Goal: Transaction & Acquisition: Book appointment/travel/reservation

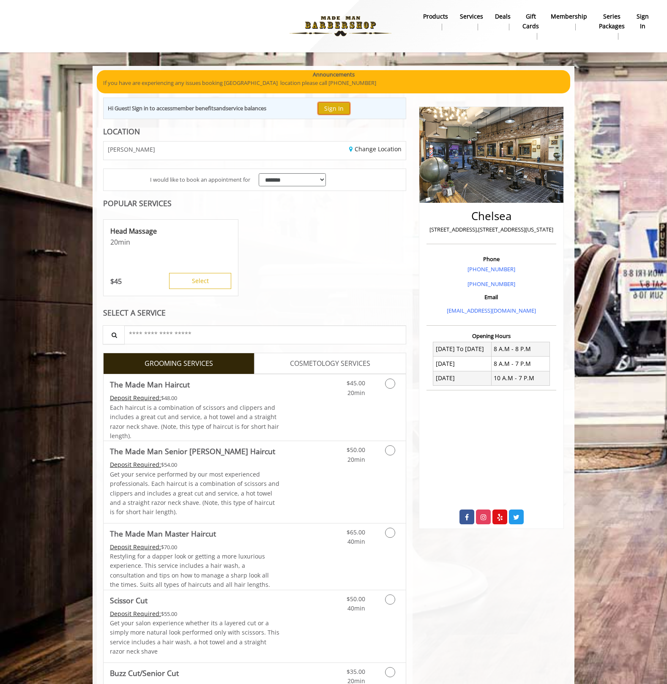
click at [338, 110] on button "Sign In" at bounding box center [334, 108] width 32 height 12
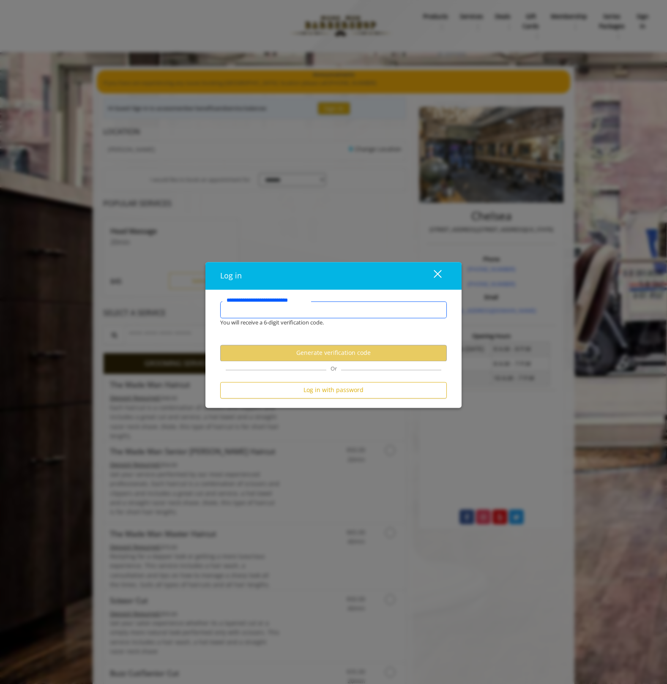
click at [284, 312] on input "**********" at bounding box center [333, 309] width 226 height 17
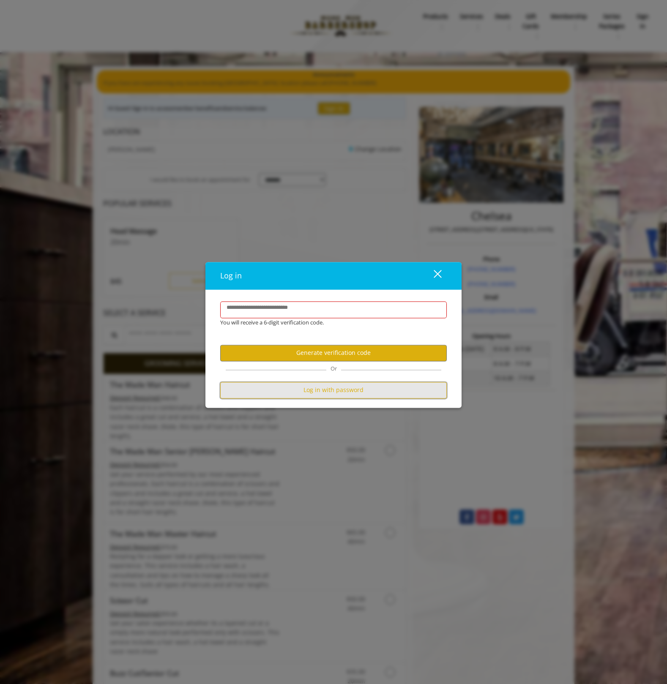
click at [324, 394] on button "Log in with password" at bounding box center [333, 390] width 226 height 16
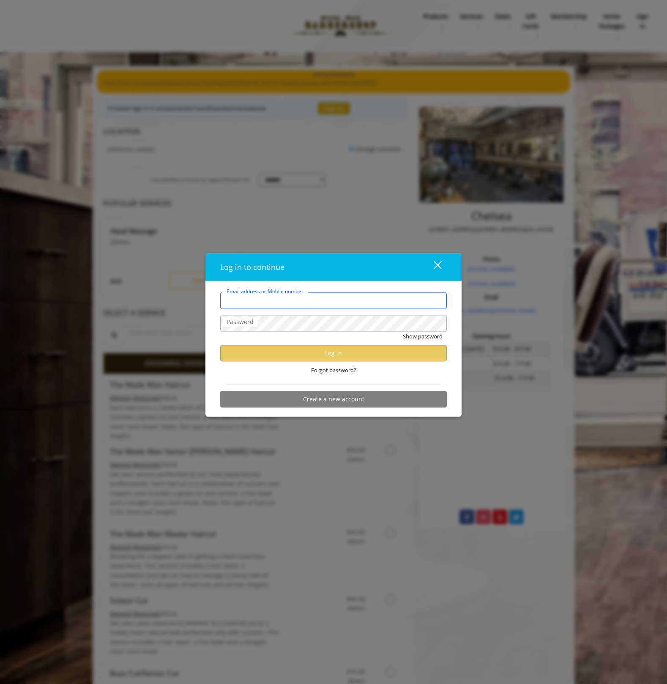
type input "**********"
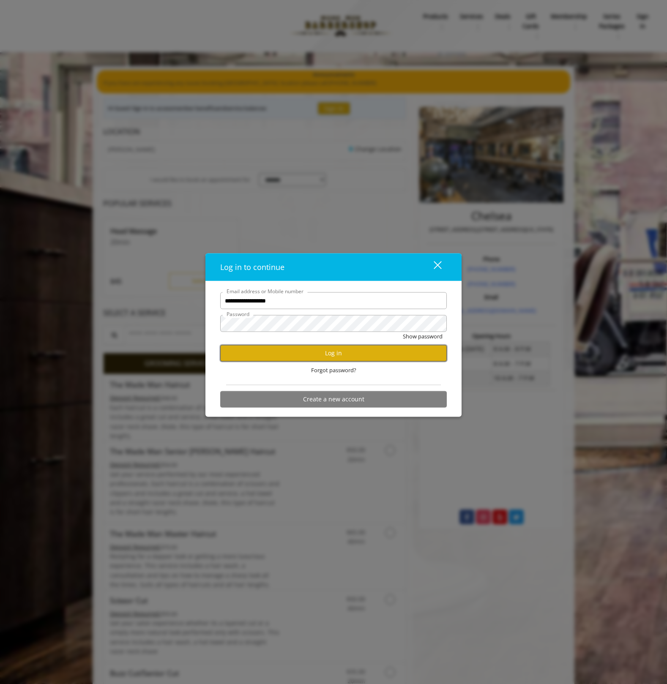
click at [332, 350] on button "Log in" at bounding box center [333, 353] width 226 height 16
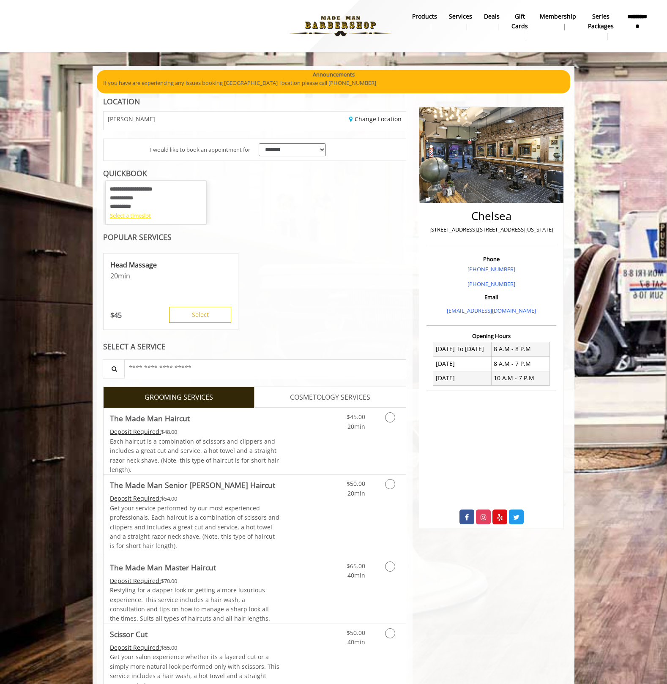
click at [148, 214] on div "Select a timeslot" at bounding box center [156, 215] width 92 height 9
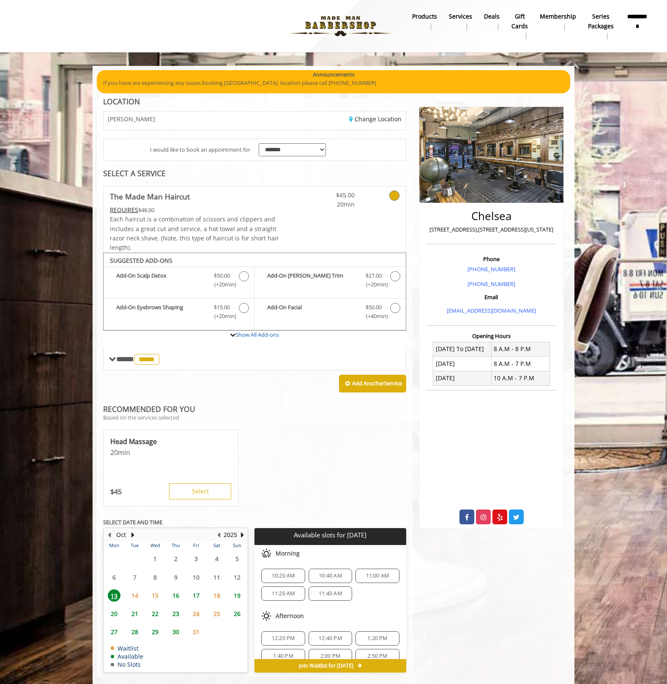
scroll to position [14, 0]
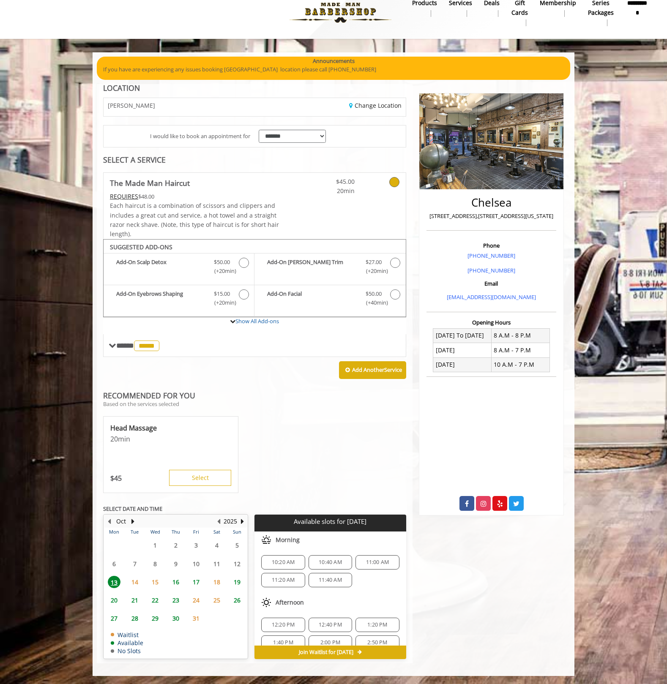
click at [137, 582] on span "14" at bounding box center [134, 582] width 13 height 12
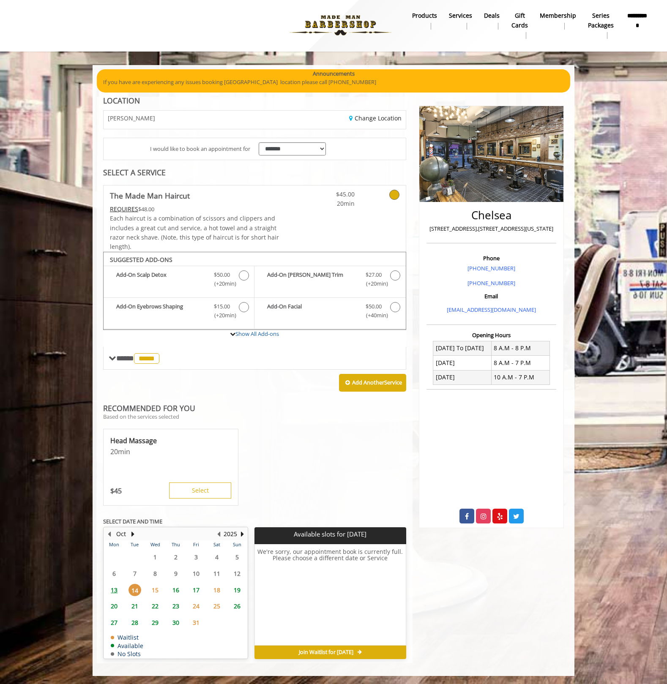
click at [85, 581] on body "**********" at bounding box center [333, 370] width 667 height 611
click at [155, 590] on span "15" at bounding box center [155, 590] width 13 height 12
click at [179, 592] on span "16" at bounding box center [175, 590] width 13 height 12
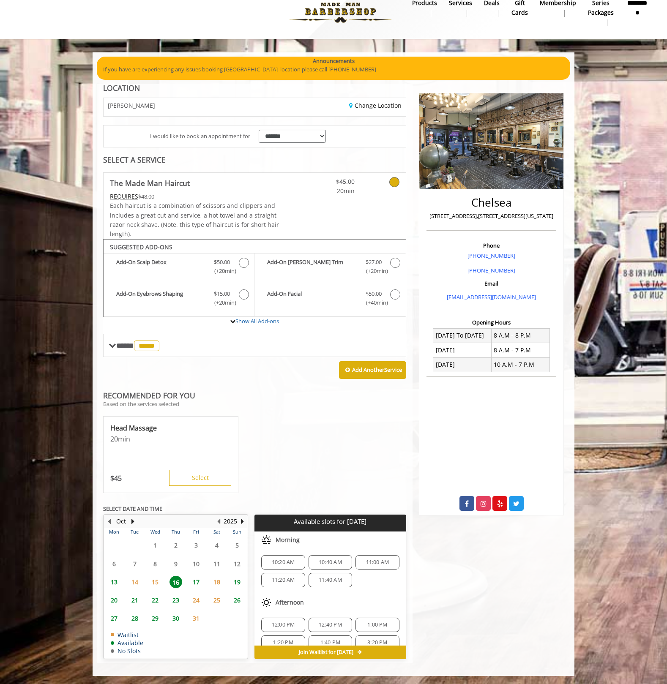
click at [117, 583] on span "13" at bounding box center [114, 582] width 13 height 12
click at [178, 583] on span "16" at bounding box center [175, 582] width 13 height 12
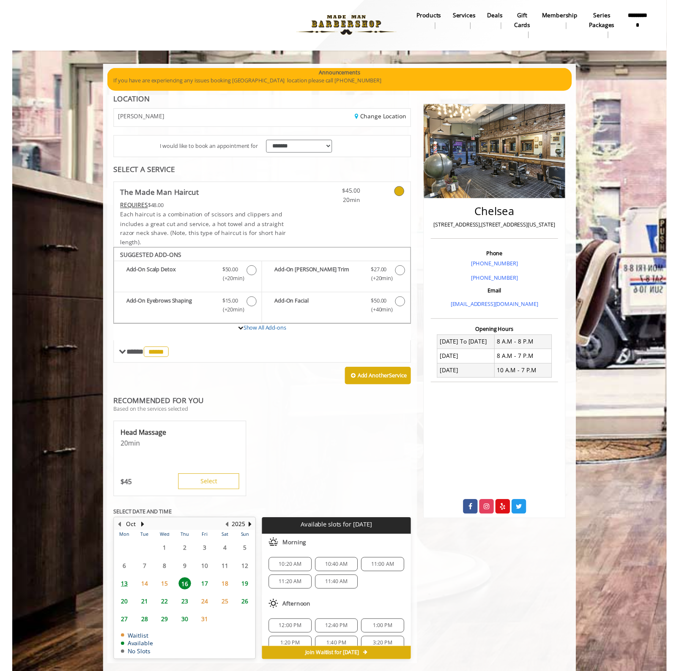
scroll to position [14, 0]
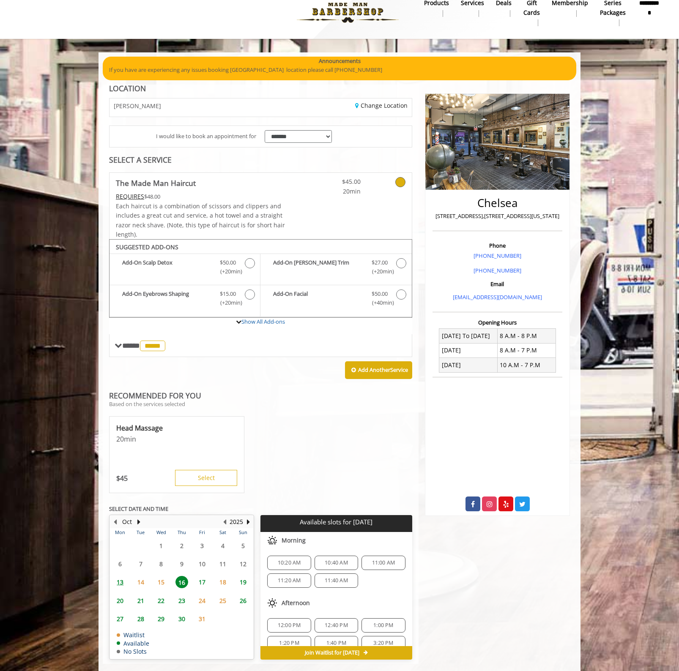
click at [205, 584] on span "17" at bounding box center [202, 582] width 13 height 12
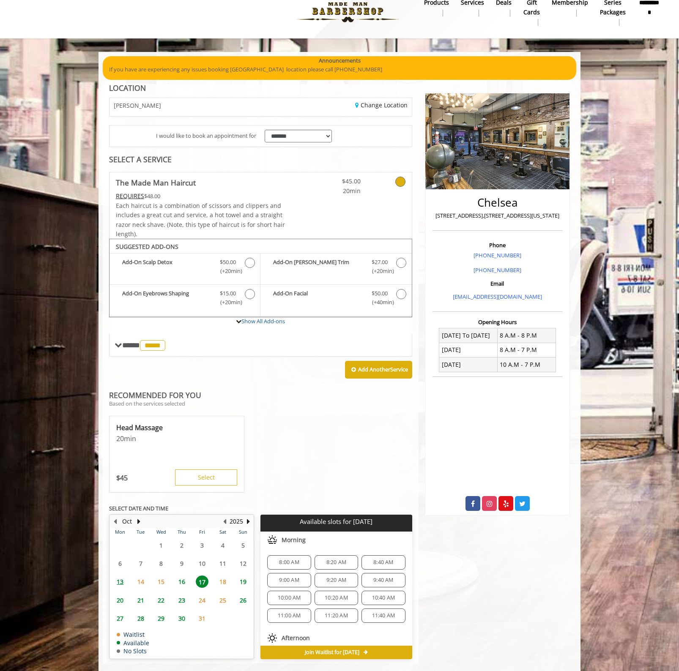
scroll to position [27, 0]
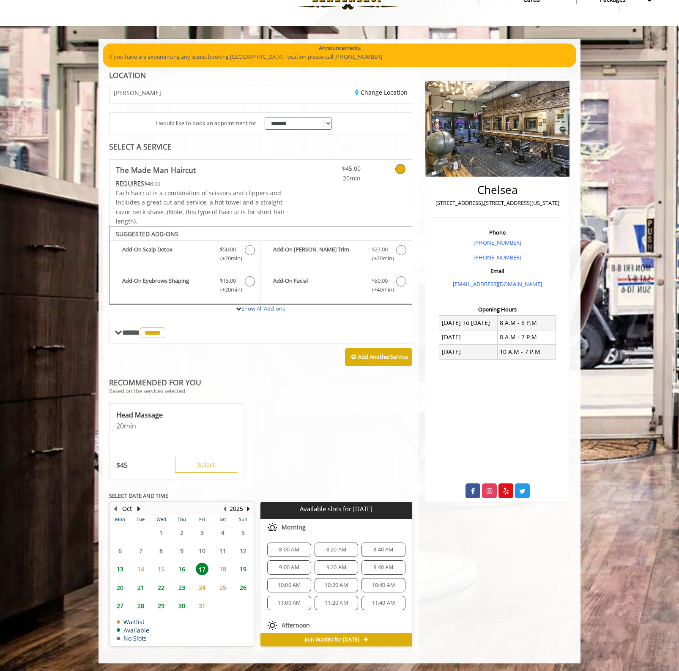
click at [141, 570] on span "14" at bounding box center [140, 569] width 13 height 12
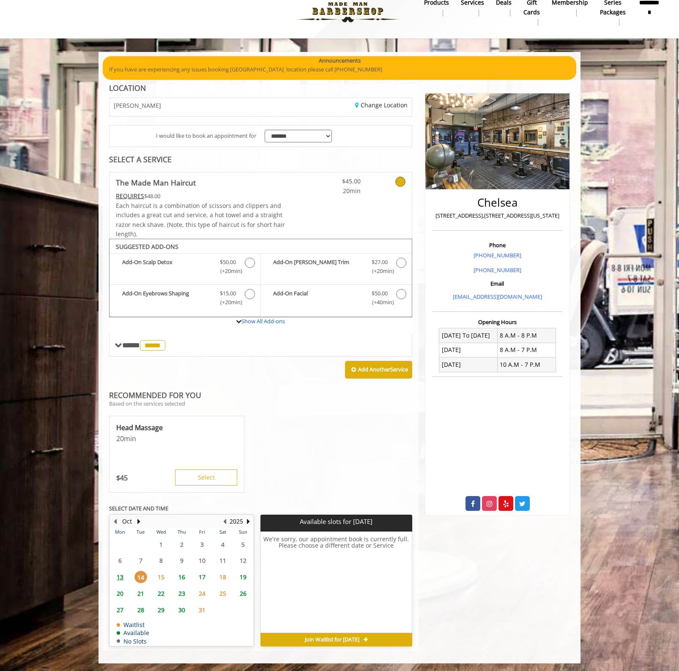
click at [121, 577] on span "13" at bounding box center [120, 577] width 13 height 12
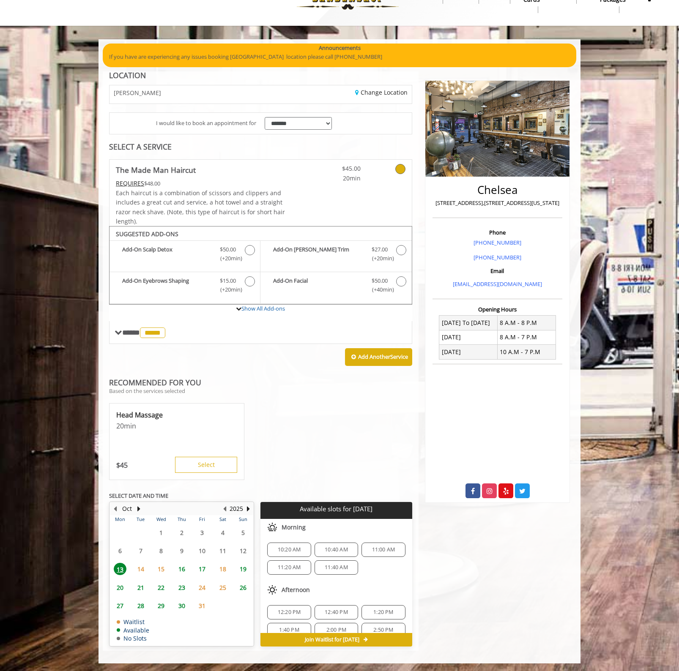
scroll to position [11, 0]
click at [382, 621] on span "2:50 PM" at bounding box center [383, 619] width 20 height 7
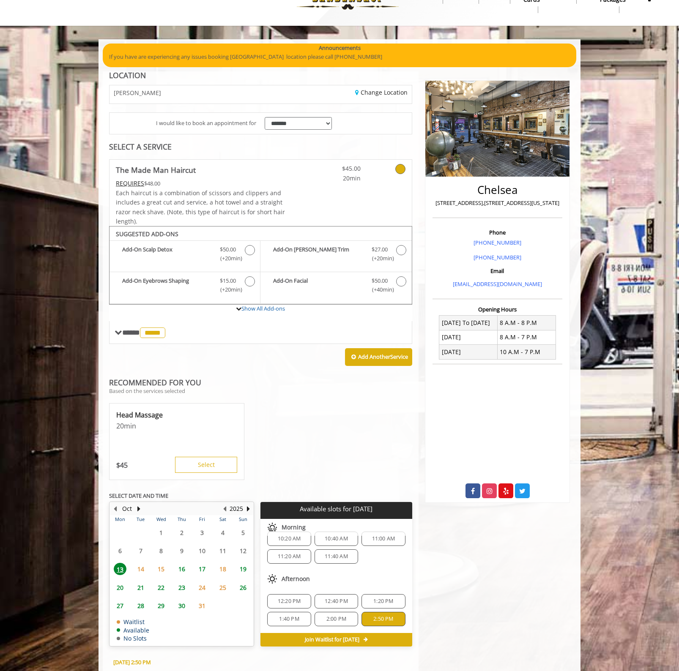
scroll to position [180, 0]
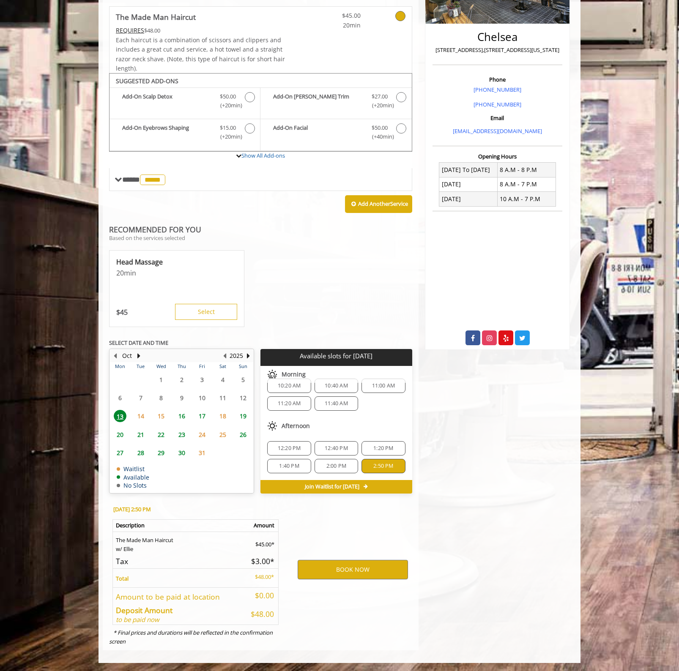
click at [183, 418] on span "16" at bounding box center [181, 416] width 13 height 12
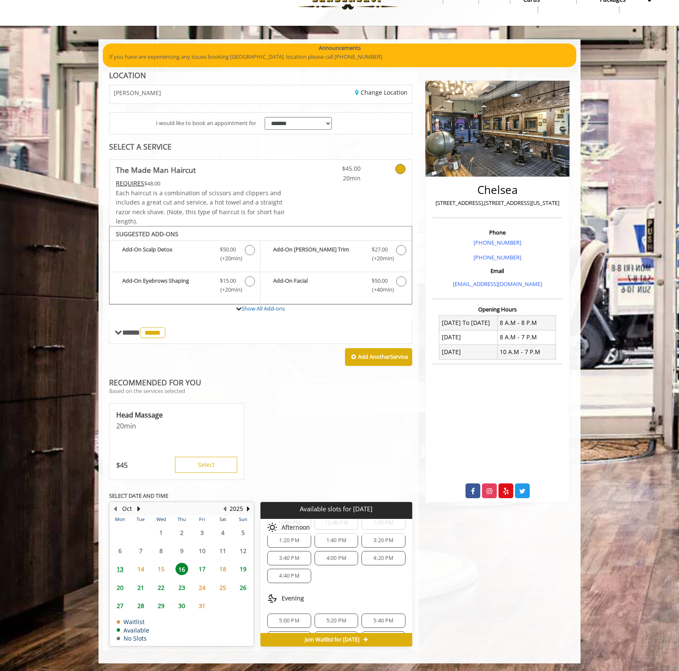
scroll to position [0, 0]
click at [80, 599] on body "**********" at bounding box center [339, 351] width 679 height 624
click at [121, 570] on span "13" at bounding box center [120, 569] width 13 height 12
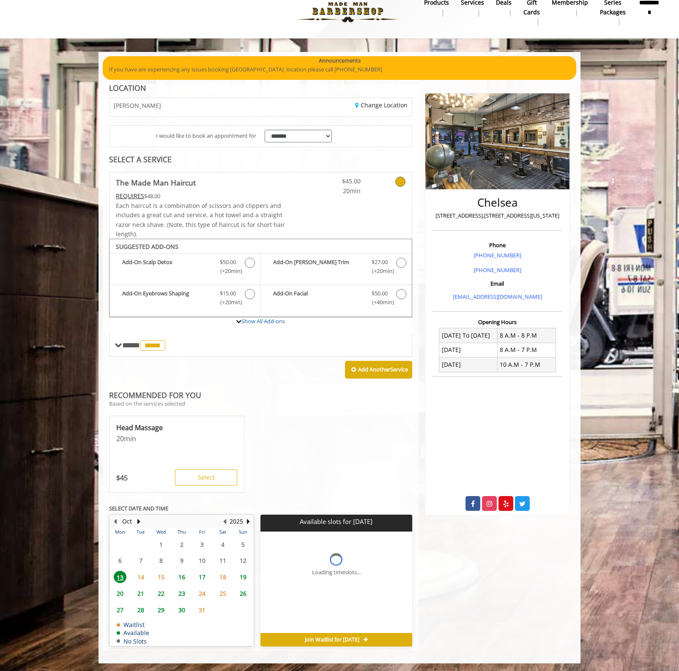
scroll to position [27, 0]
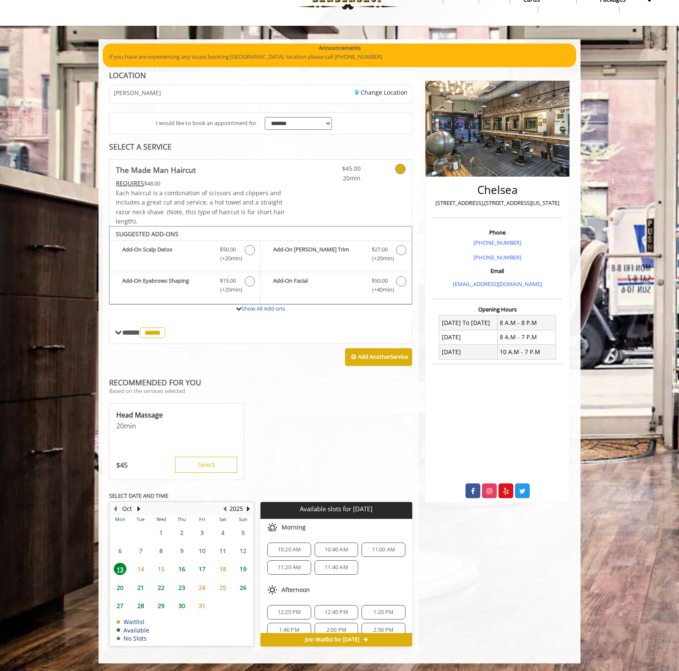
click at [183, 570] on span "16" at bounding box center [181, 569] width 13 height 12
click at [55, 452] on body "**********" at bounding box center [339, 351] width 679 height 624
click at [329, 548] on span "10:40 AM" at bounding box center [336, 549] width 23 height 7
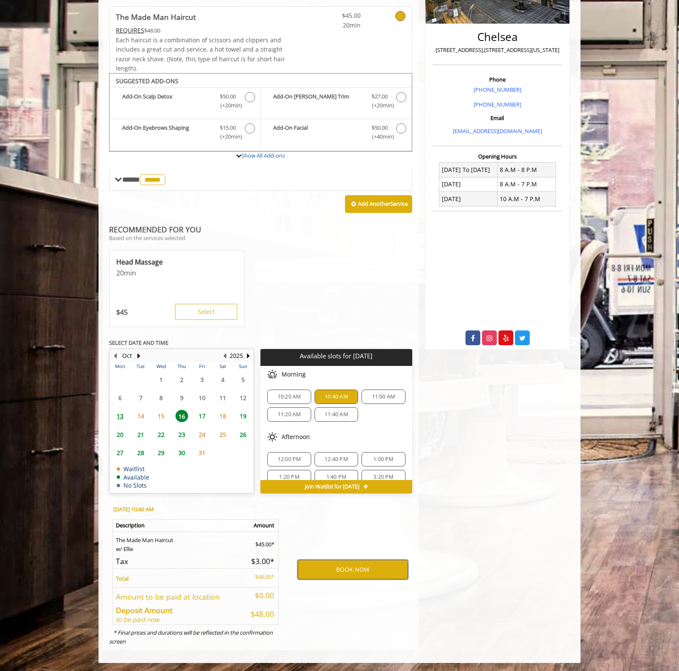
click at [357, 571] on button "BOOK NOW" at bounding box center [352, 569] width 110 height 19
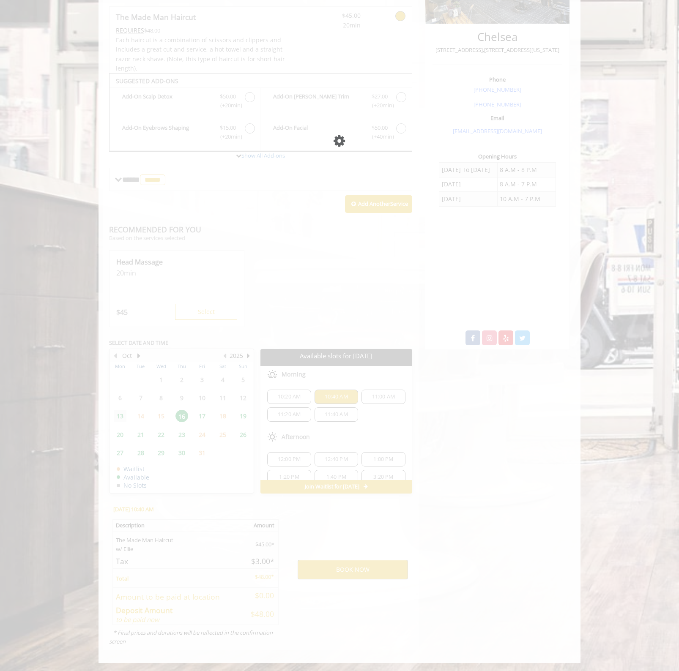
scroll to position [0, 0]
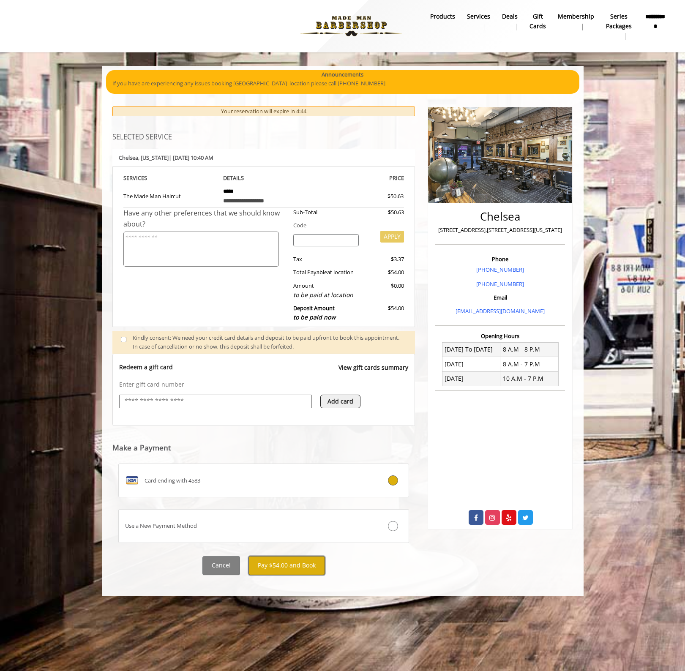
click at [292, 566] on button "Pay $54.00 and Book" at bounding box center [286, 565] width 76 height 19
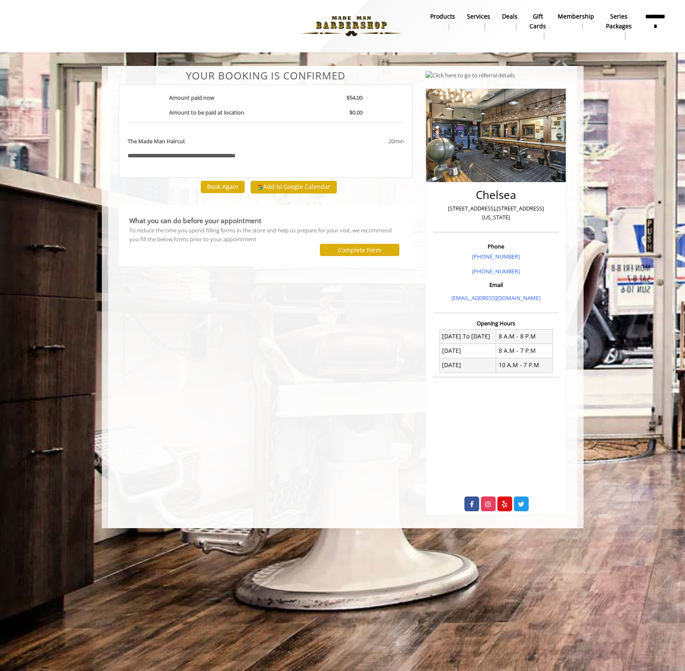
click at [79, 248] on body "**********" at bounding box center [342, 297] width 685 height 462
click at [287, 188] on button "Add to Google Calendar" at bounding box center [294, 187] width 86 height 13
